Goal: Task Accomplishment & Management: Complete application form

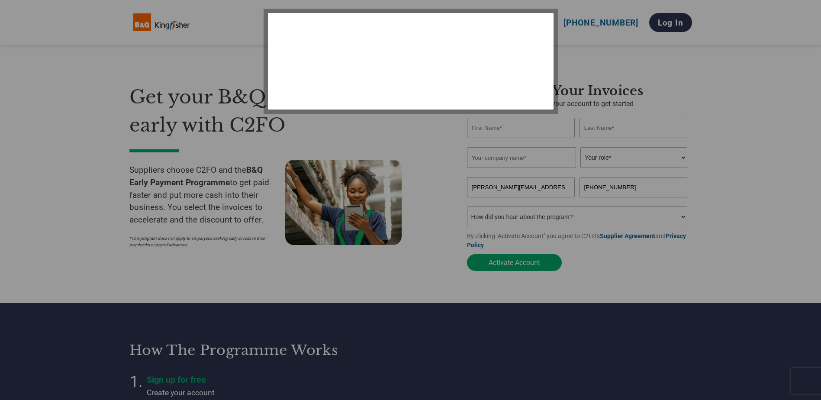
select select "en-[GEOGRAPHIC_DATA]"
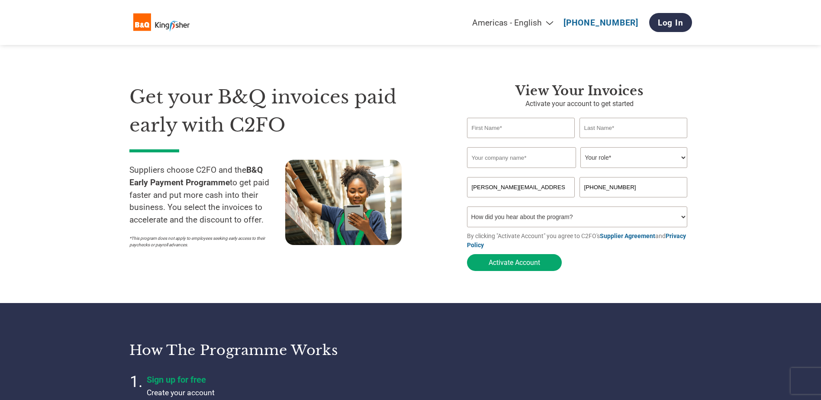
click at [516, 122] on input "text" at bounding box center [521, 128] width 108 height 20
type input "[PERSON_NAME]"
type input "Whitell"
click at [540, 156] on input "Daventry Contact" at bounding box center [521, 157] width 109 height 21
type input "D"
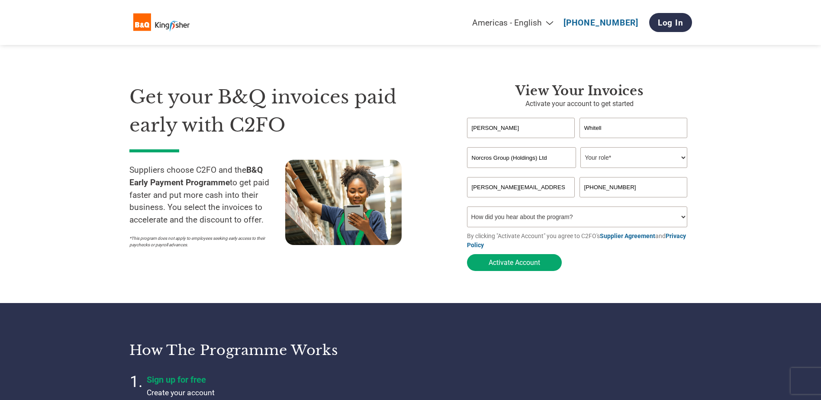
type input "Norcros Group (Holdings) Ltd"
click at [683, 160] on select "Your role* CFO Controller Credit Manager Finance Director Treasurer CEO Preside…" at bounding box center [633, 157] width 107 height 21
click at [580, 148] on select "Your role* CFO Controller Credit Manager Finance Director Treasurer CEO Preside…" at bounding box center [633, 157] width 107 height 21
click at [683, 158] on select "Your role* CFO Controller Credit Manager Finance Director Treasurer CEO Preside…" at bounding box center [633, 157] width 107 height 21
select select "FINANCE_DIRECTOR"
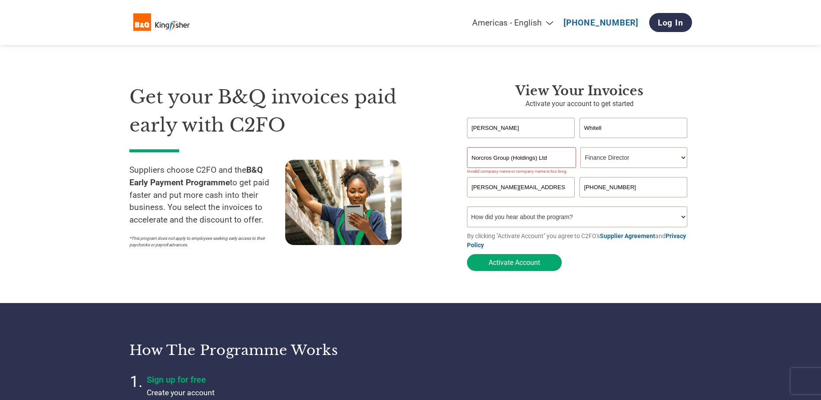
click at [580, 148] on select "Your role* CFO Controller Credit Manager Finance Director Treasurer CEO Preside…" at bounding box center [633, 157] width 107 height 21
click at [683, 218] on select "How did you hear about the program? Received a letter Email Social Media Online…" at bounding box center [577, 216] width 221 height 21
select select "Email"
click at [467, 209] on select "How did you hear about the program? Received a letter Email Social Media Online…" at bounding box center [577, 216] width 221 height 21
click at [533, 265] on button "Activate Account" at bounding box center [514, 262] width 95 height 17
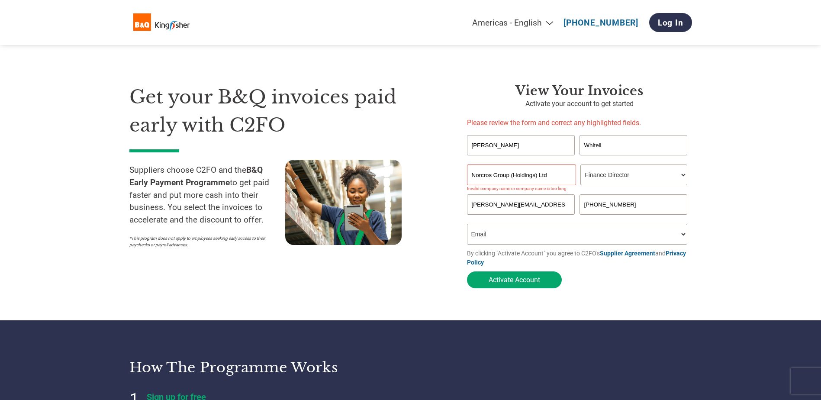
click at [512, 177] on input "Norcros Group (Holdings) Ltd" at bounding box center [521, 174] width 109 height 21
click at [538, 175] on input "Norcros Group (Holdings) Ltd" at bounding box center [521, 174] width 109 height 21
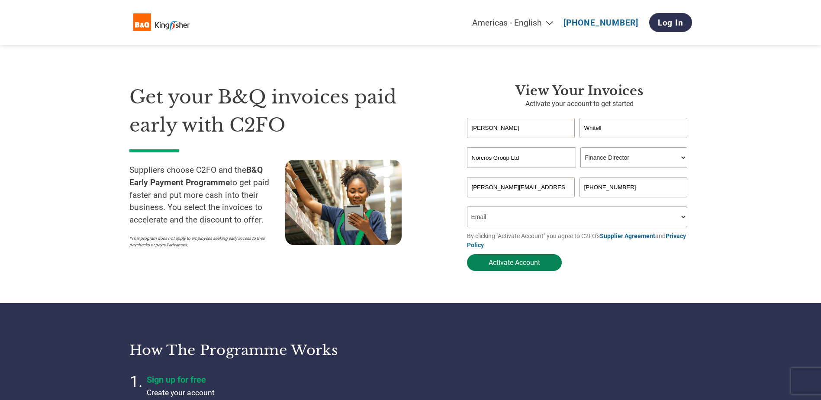
type input "Norcros Group Ltd"
click at [525, 263] on button "Activate Account" at bounding box center [514, 262] width 95 height 17
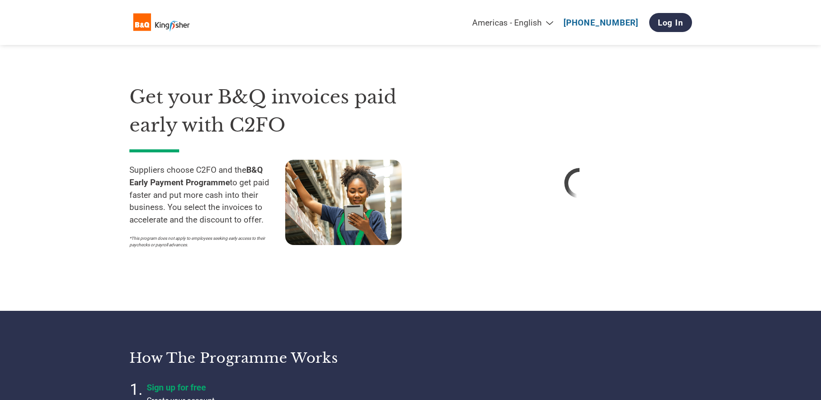
select select "en-[GEOGRAPHIC_DATA]"
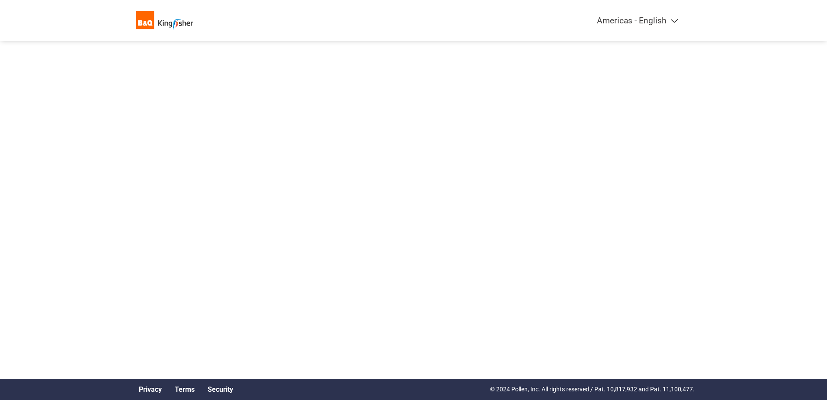
select select "en-[GEOGRAPHIC_DATA]"
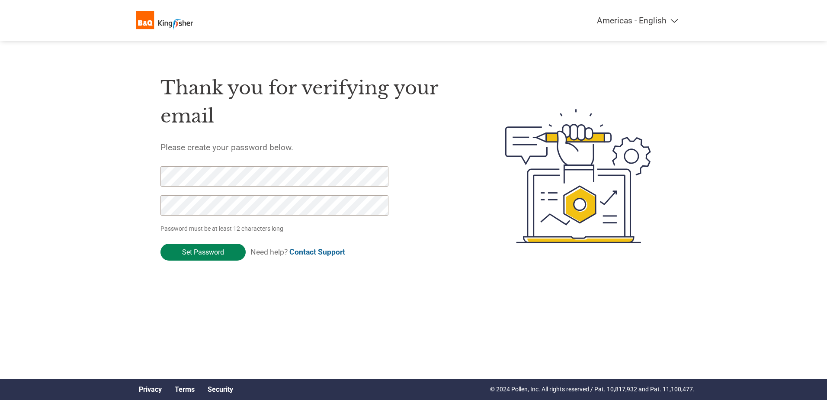
click at [200, 250] on input "Set Password" at bounding box center [202, 252] width 85 height 17
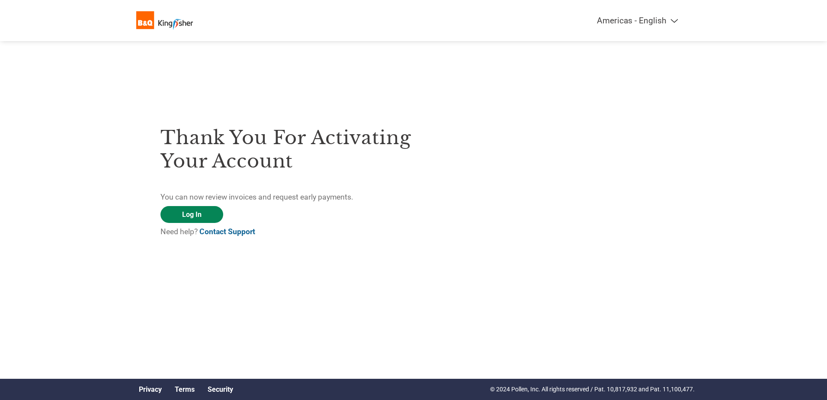
click at [202, 218] on link "Log In" at bounding box center [191, 214] width 63 height 17
